Goal: Task Accomplishment & Management: Manage account settings

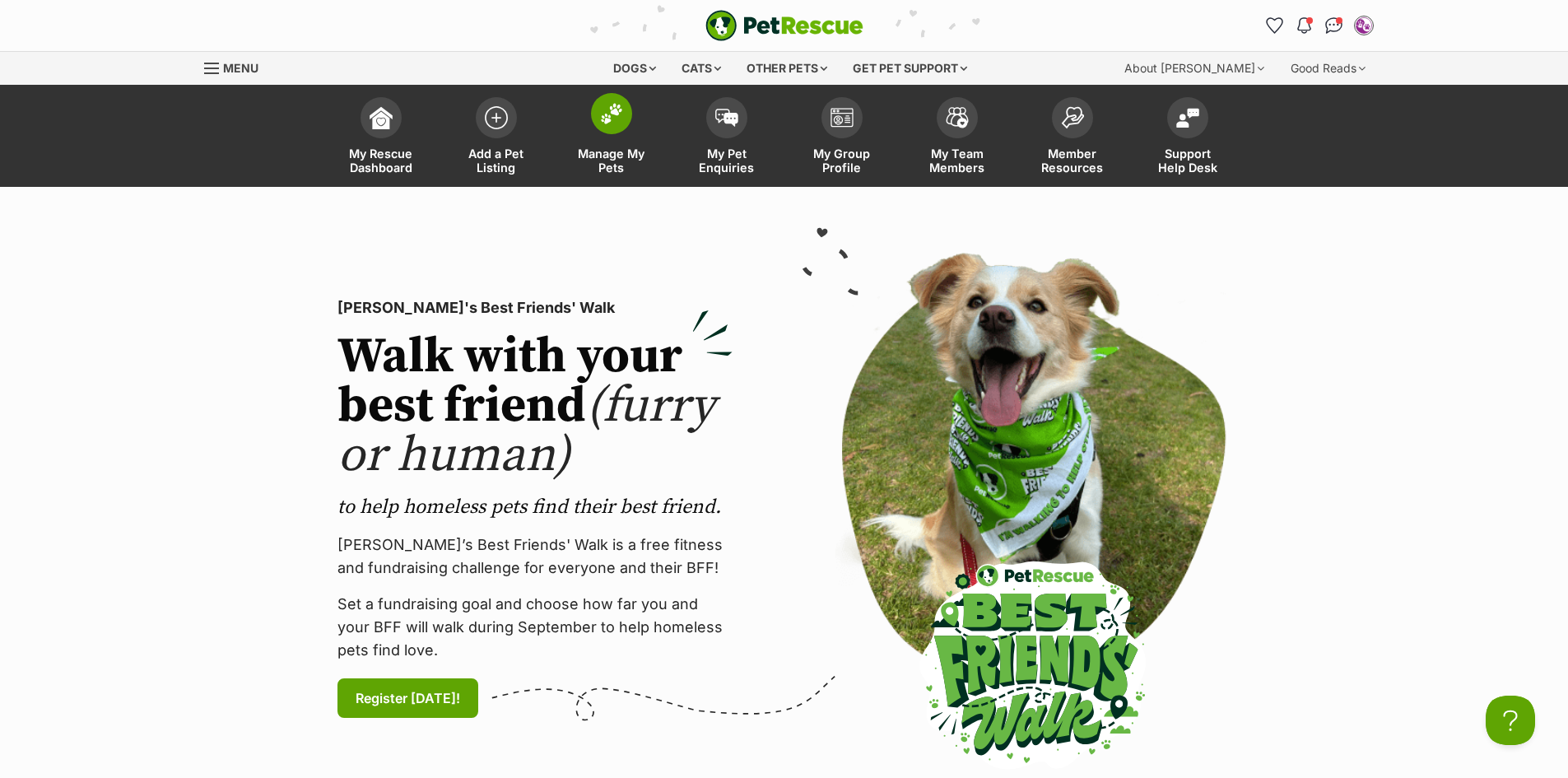
click at [613, 125] on span at bounding box center [612, 114] width 41 height 41
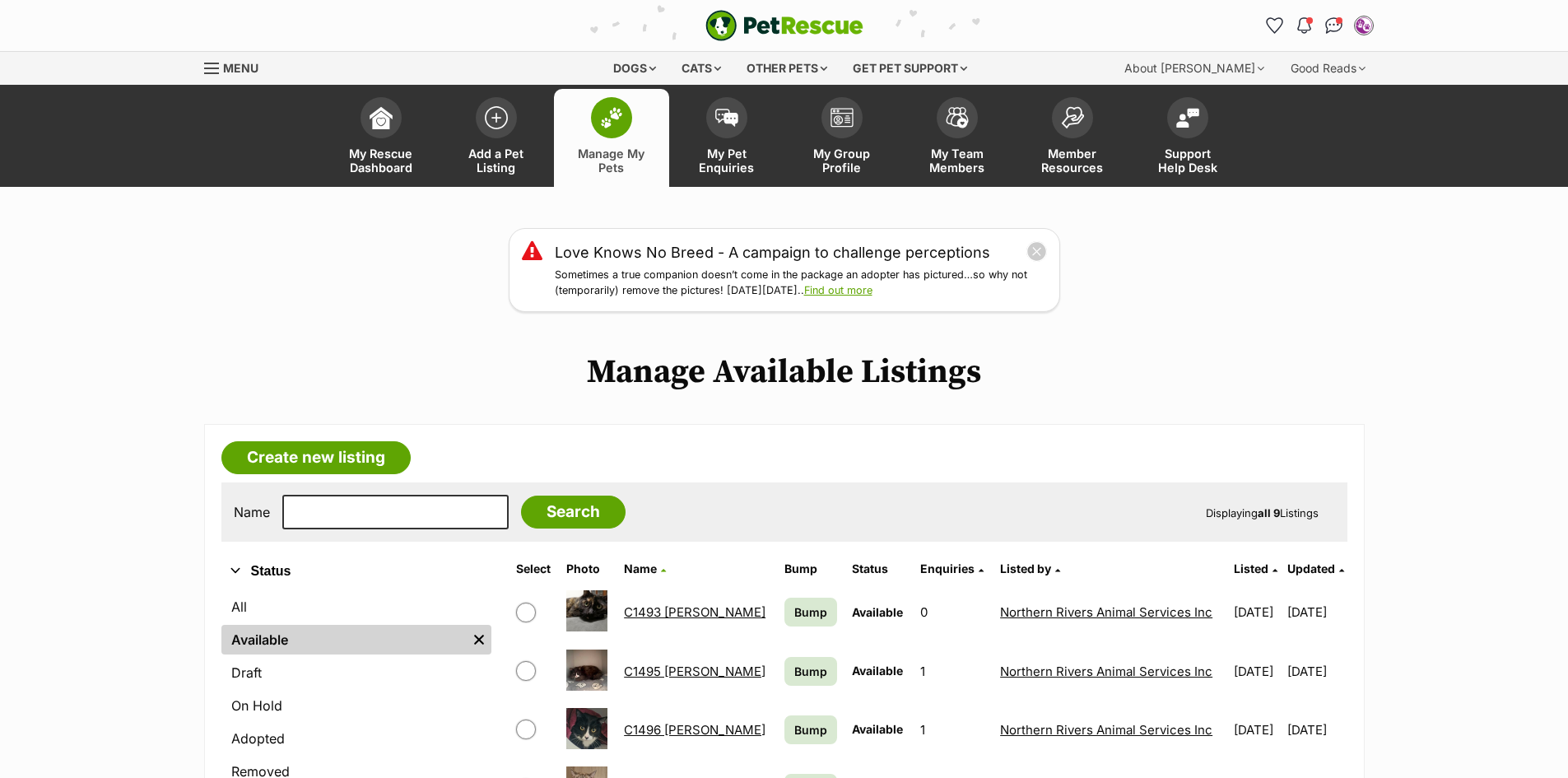
click at [1155, 357] on h1 "Manage Available Listings" at bounding box center [784, 372] width 1568 height 38
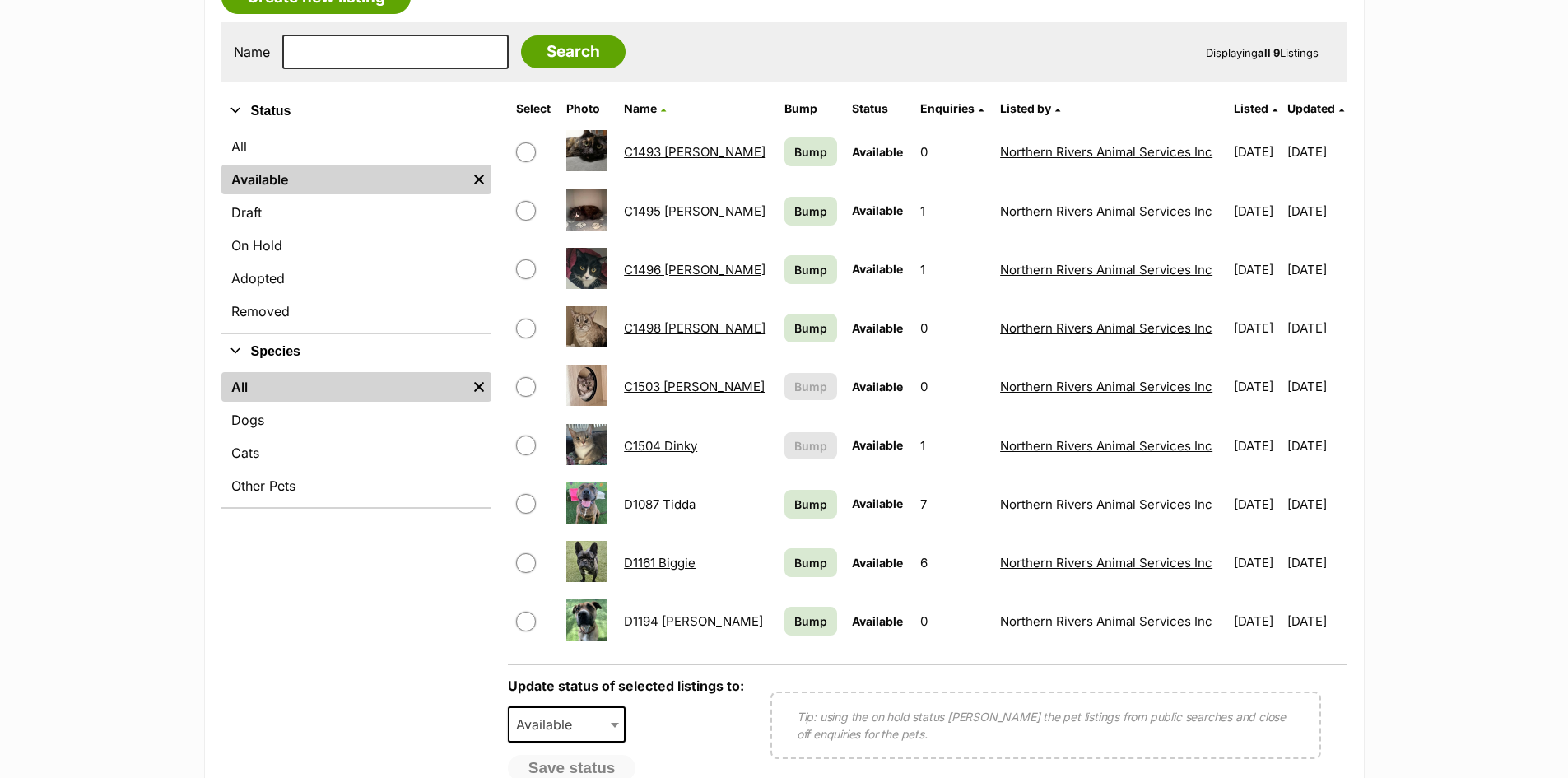
scroll to position [576, 0]
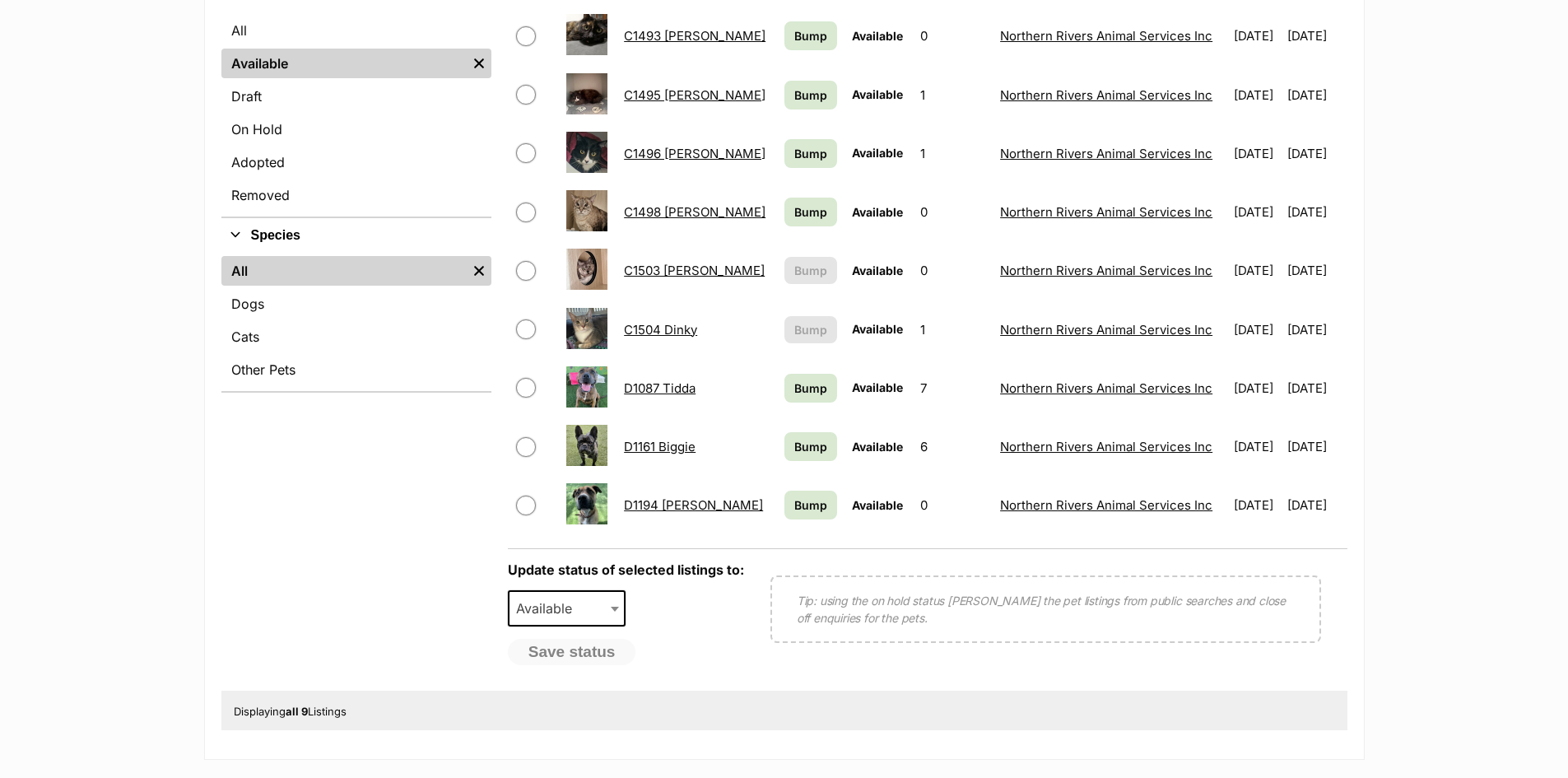
click at [663, 272] on link "C1503 [PERSON_NAME]" at bounding box center [694, 270] width 141 height 16
